Goal: Information Seeking & Learning: Learn about a topic

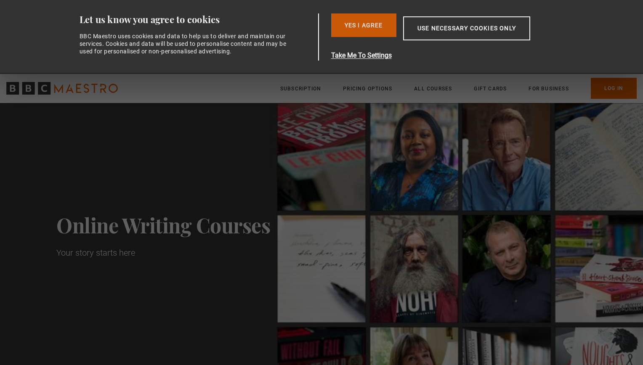
click at [356, 21] on button "Yes I Agree" at bounding box center [363, 25] width 65 height 24
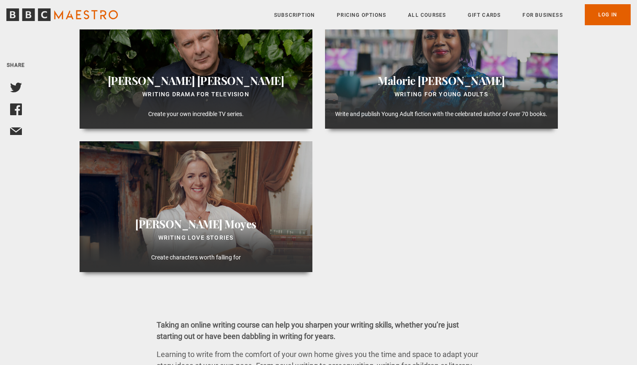
scroll to position [994, 0]
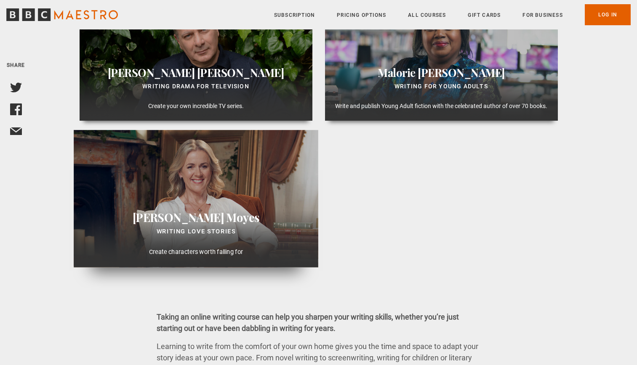
click at [226, 216] on span "Moyes" at bounding box center [242, 217] width 33 height 15
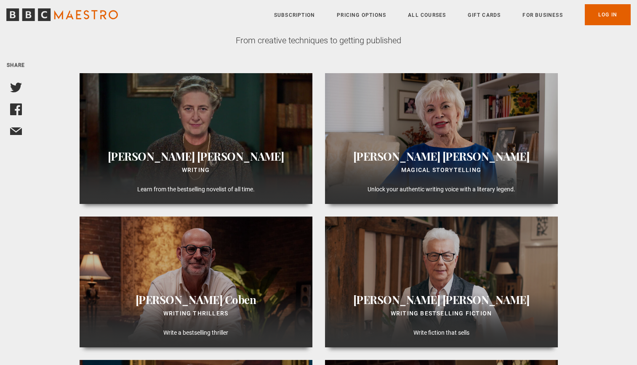
scroll to position [493, 0]
